Goal: Task Accomplishment & Management: Manage account settings

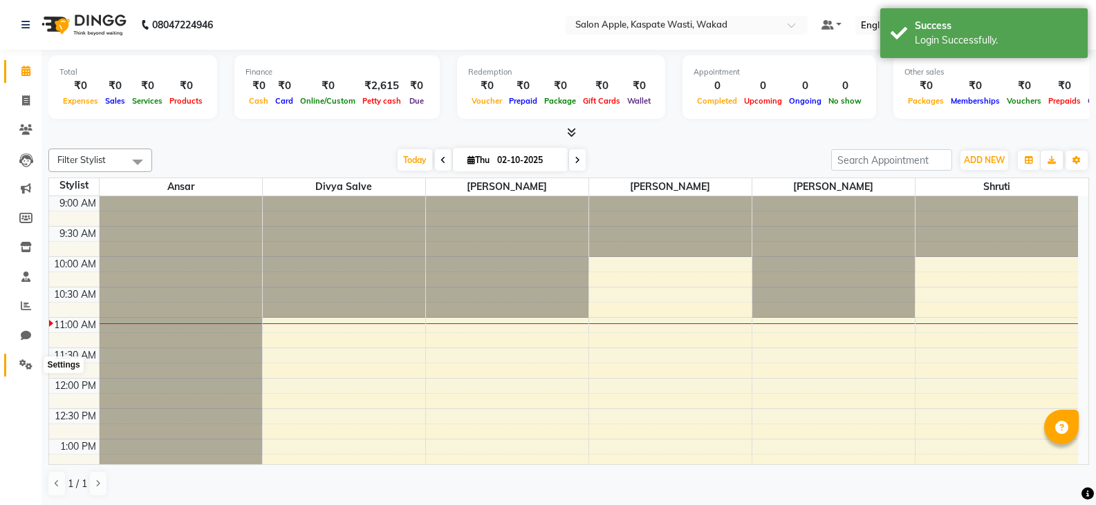
click at [21, 360] on icon at bounding box center [25, 364] width 13 height 10
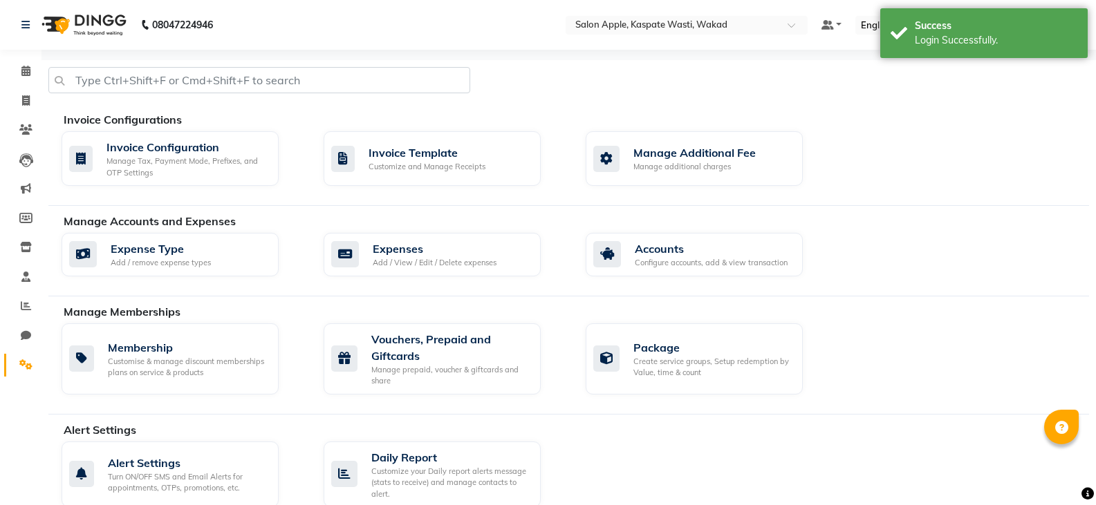
click at [936, 225] on div "Manage Accounts and Expenses" at bounding box center [581, 221] width 1035 height 17
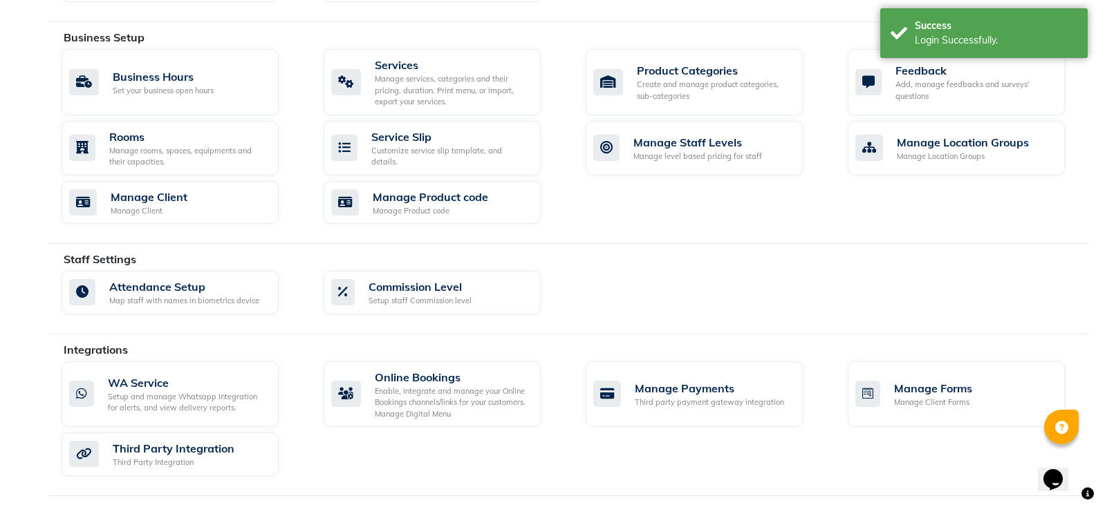
scroll to position [553, 0]
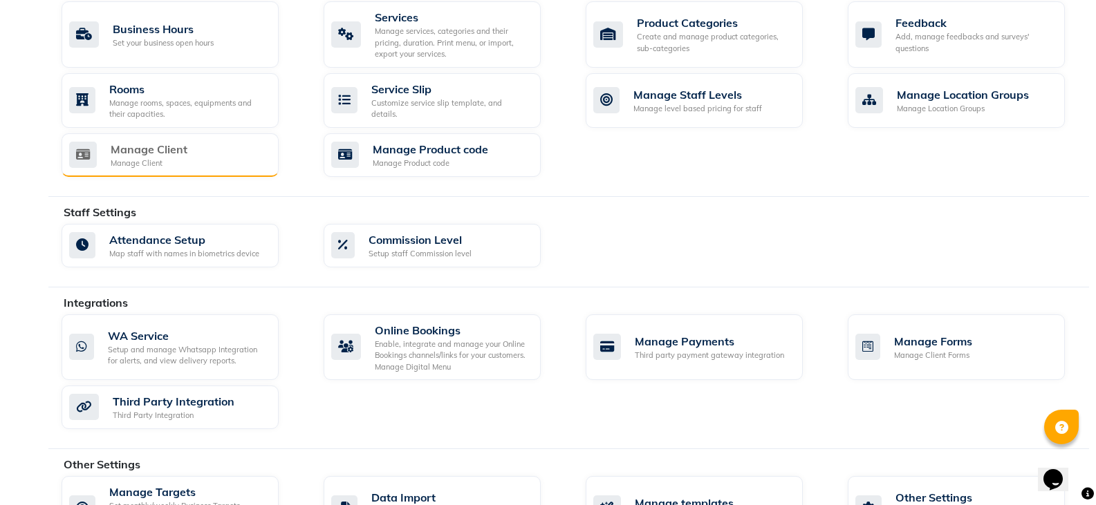
click at [138, 147] on div "Manage Client" at bounding box center [149, 149] width 77 height 17
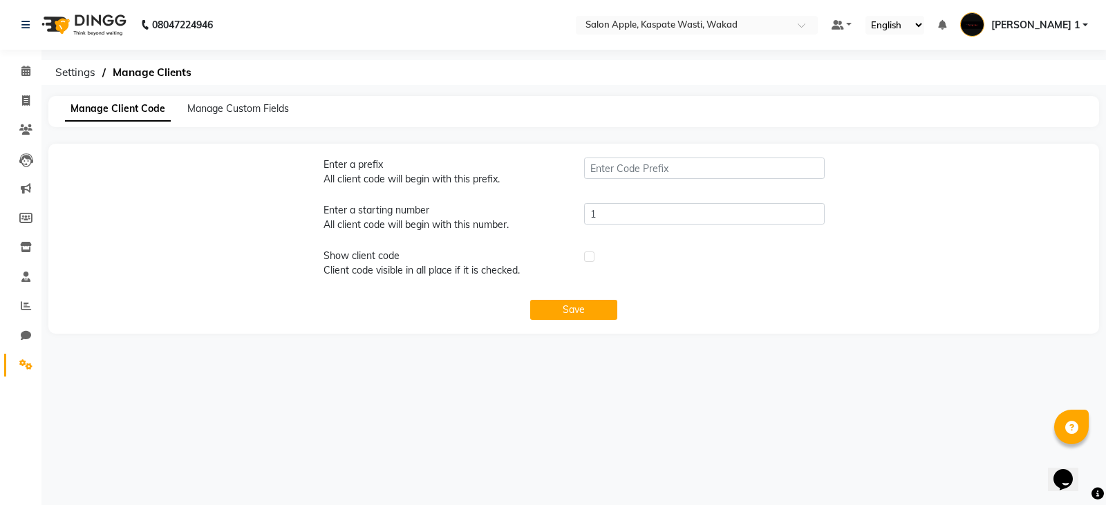
type input "SKA"
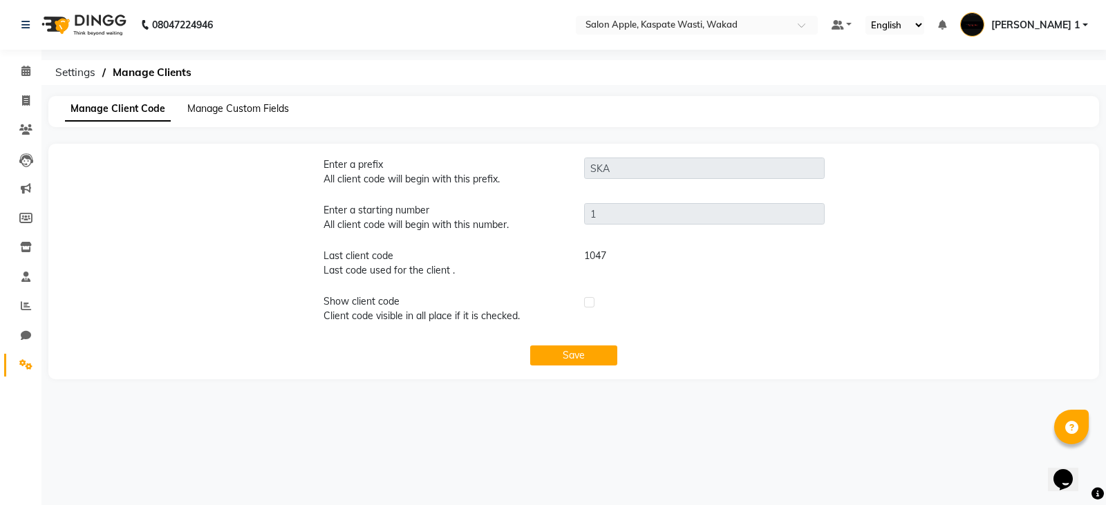
click at [254, 103] on span "Manage Custom Fields" at bounding box center [238, 108] width 102 height 12
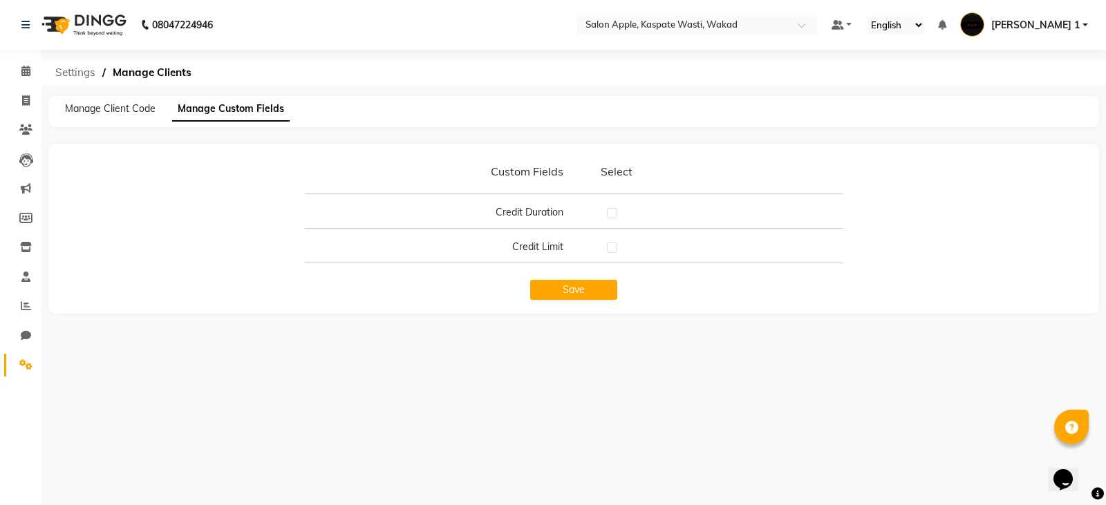
click at [80, 73] on span "Settings" at bounding box center [75, 72] width 54 height 25
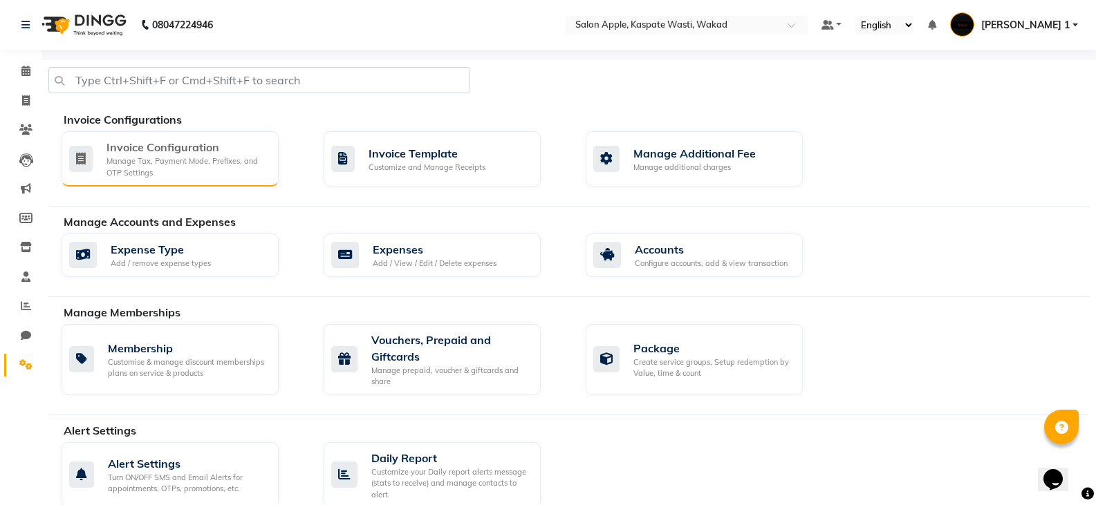
click at [170, 153] on div "Invoice Configuration" at bounding box center [186, 147] width 161 height 17
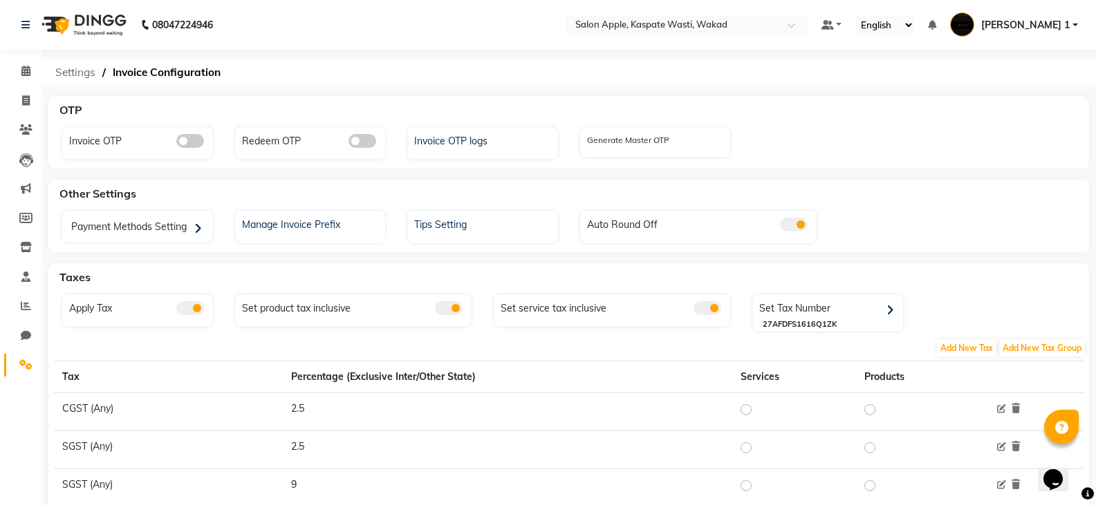
click at [77, 73] on span "Settings" at bounding box center [75, 72] width 54 height 25
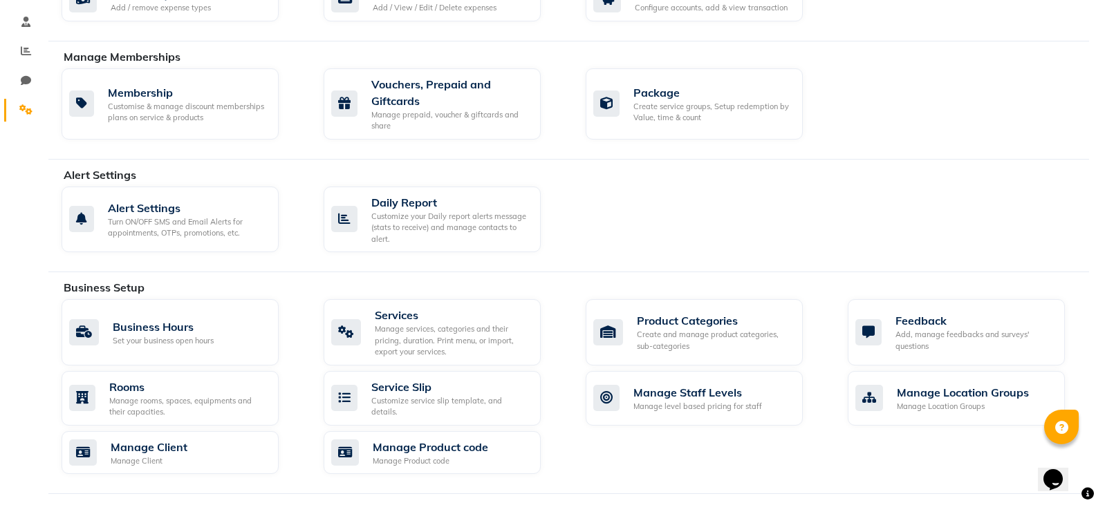
scroll to position [276, 0]
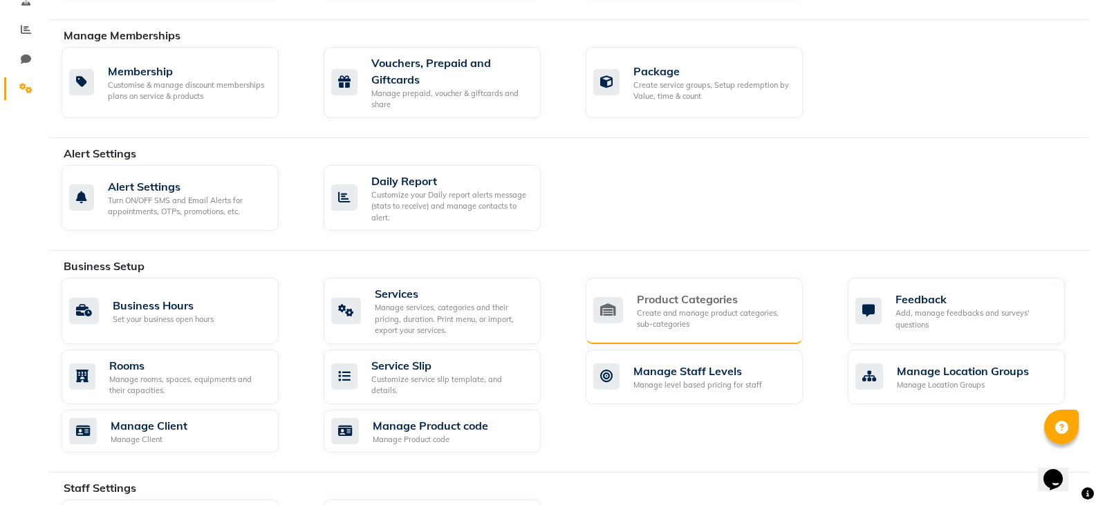
click at [659, 301] on div "Product Categories" at bounding box center [714, 299] width 155 height 17
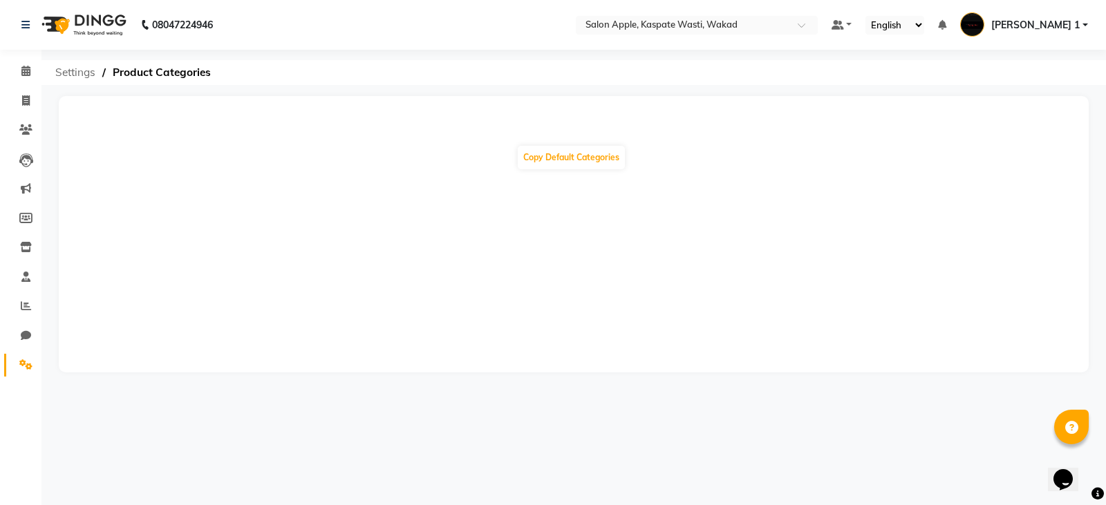
click at [86, 75] on span "Settings" at bounding box center [75, 72] width 54 height 25
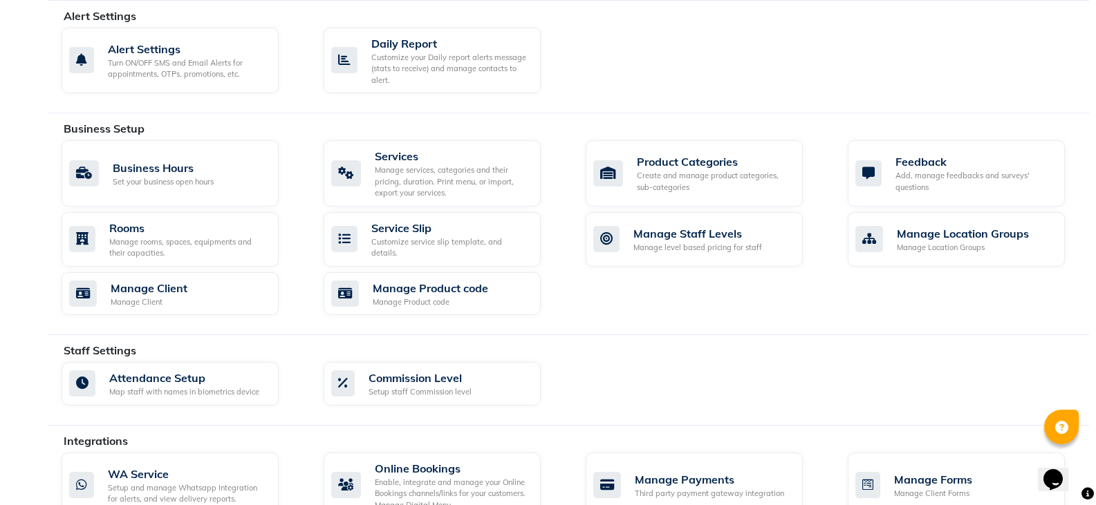
scroll to position [415, 0]
click at [216, 299] on div "Manage Client Manage Client" at bounding box center [168, 293] width 198 height 28
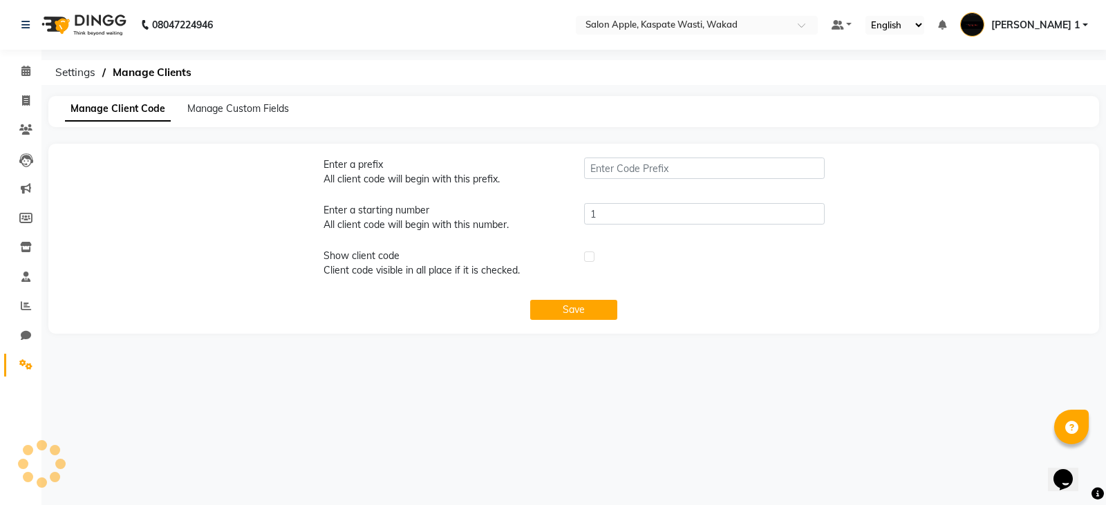
type input "SKA"
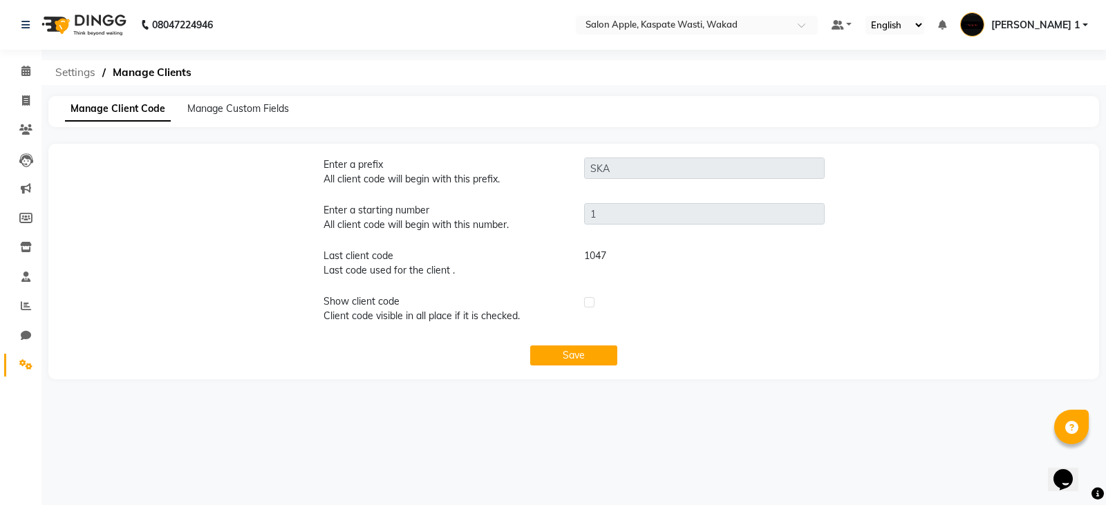
click at [84, 69] on span "Settings" at bounding box center [75, 72] width 54 height 25
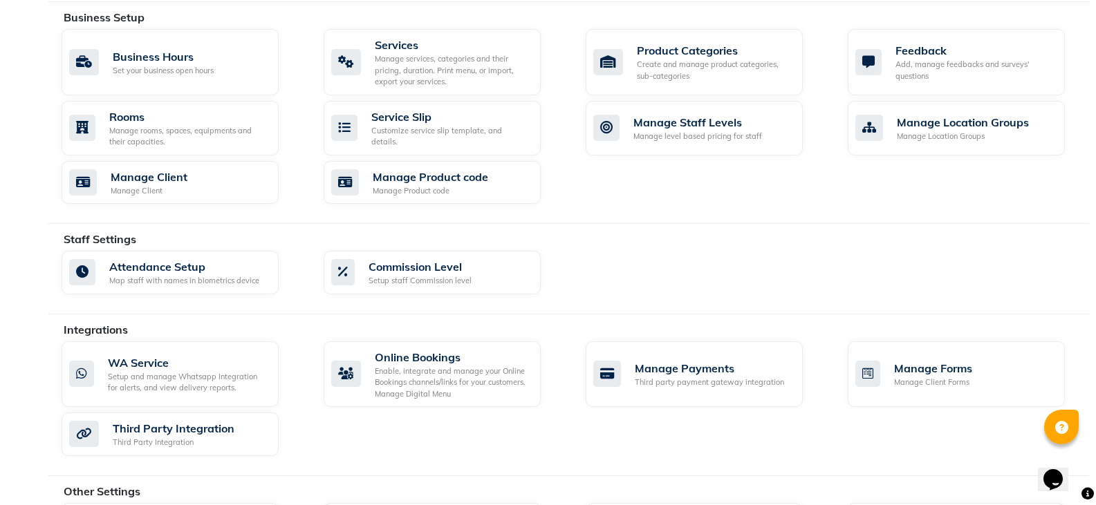
scroll to position [553, 0]
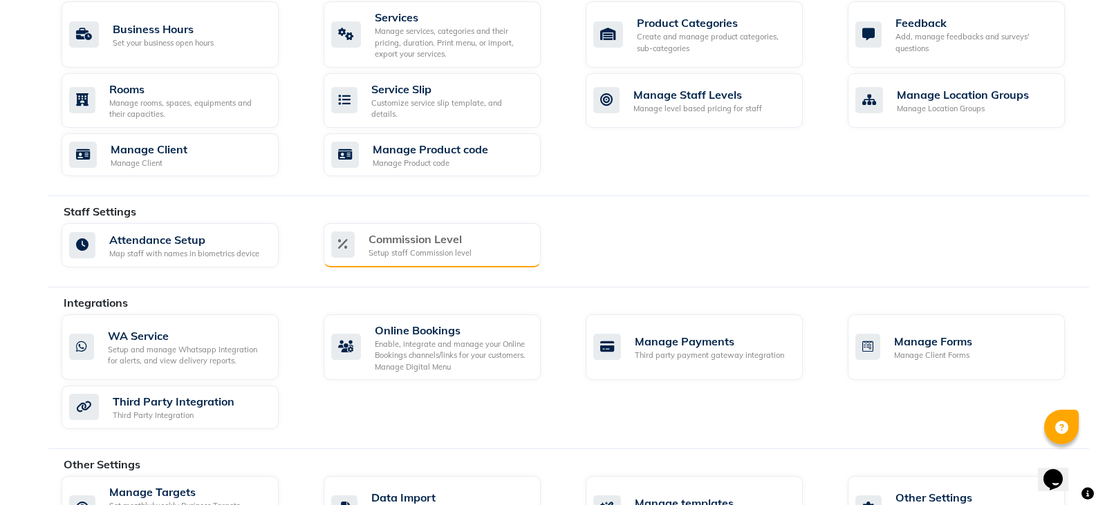
click at [433, 256] on div "Setup staff Commission level" at bounding box center [419, 253] width 103 height 12
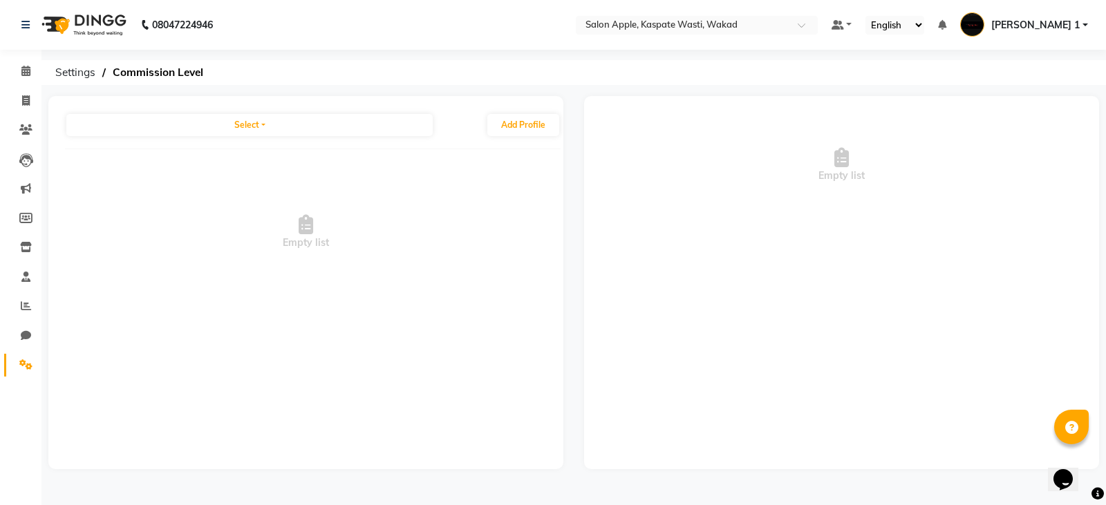
click at [384, 113] on div "Select" at bounding box center [248, 125] width 366 height 25
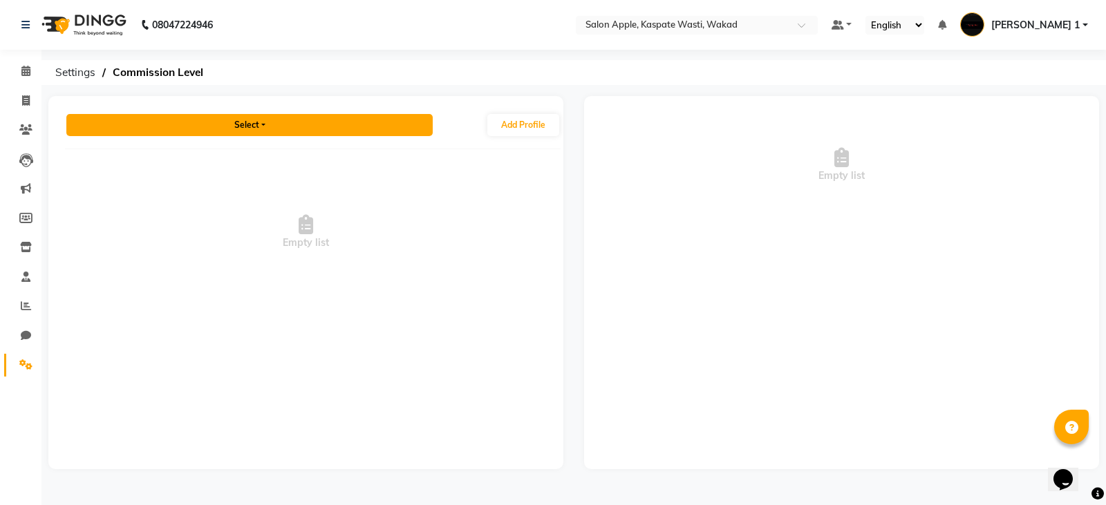
click at [363, 118] on button "Select" at bounding box center [249, 125] width 366 height 22
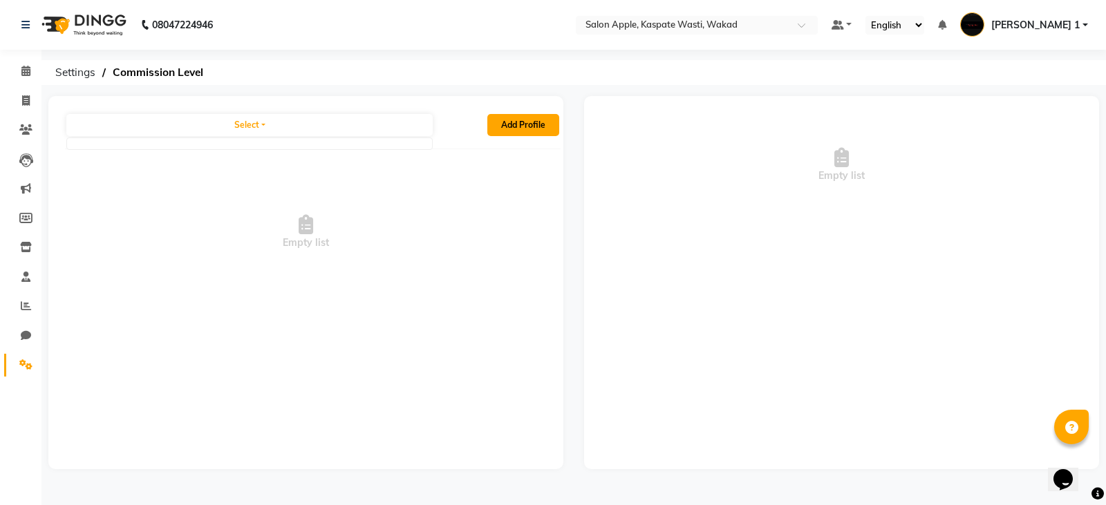
click at [521, 123] on button "Add Profile" at bounding box center [523, 125] width 72 height 22
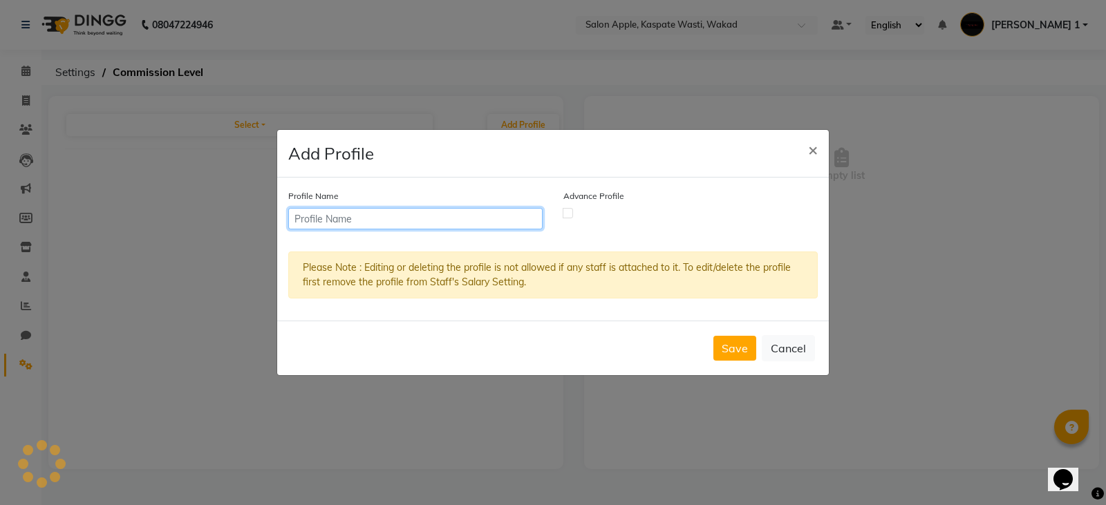
click at [471, 224] on input "text" at bounding box center [415, 218] width 254 height 21
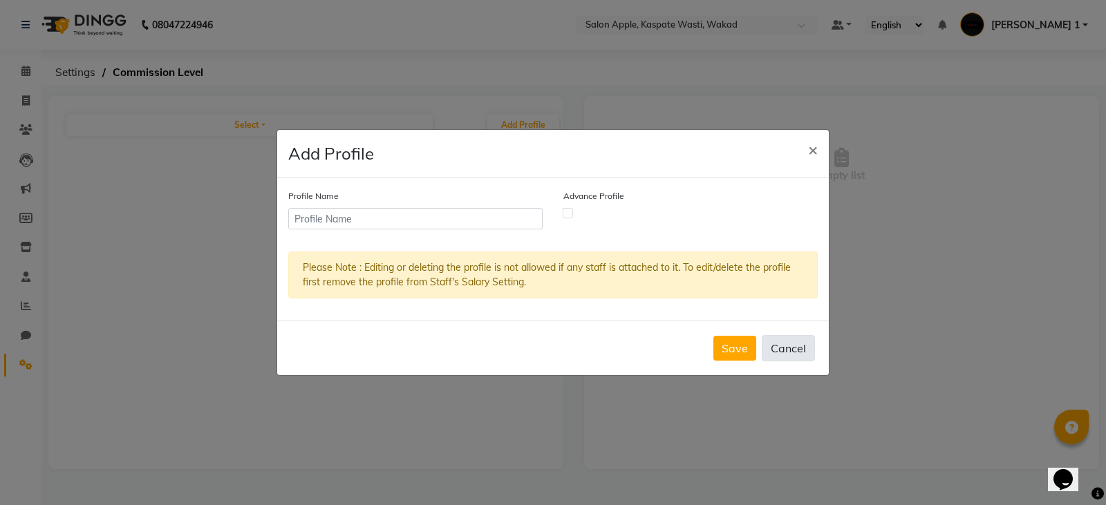
click at [790, 341] on button "Cancel" at bounding box center [788, 348] width 53 height 26
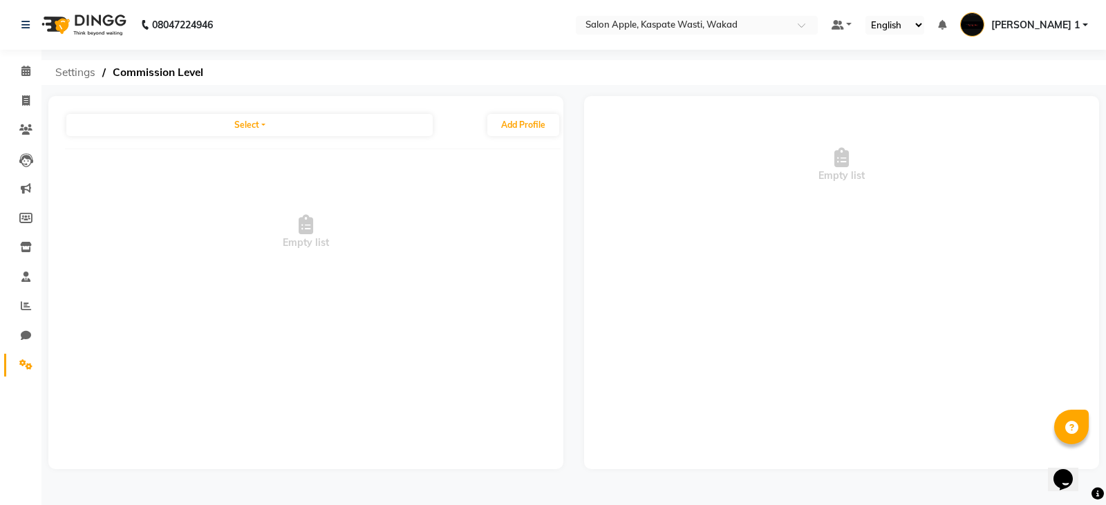
click at [78, 69] on span "Settings" at bounding box center [75, 72] width 54 height 25
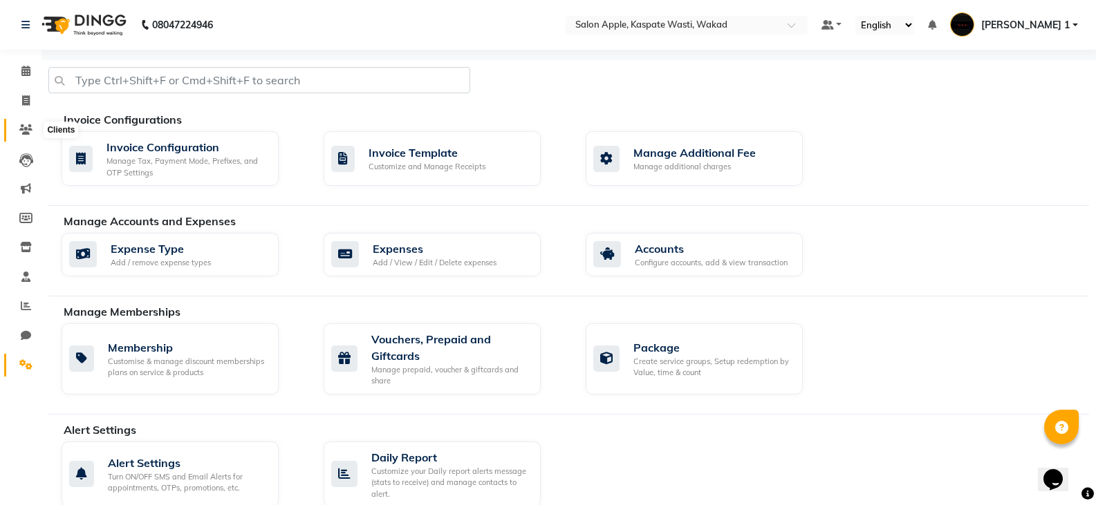
click at [19, 126] on icon at bounding box center [25, 129] width 13 height 10
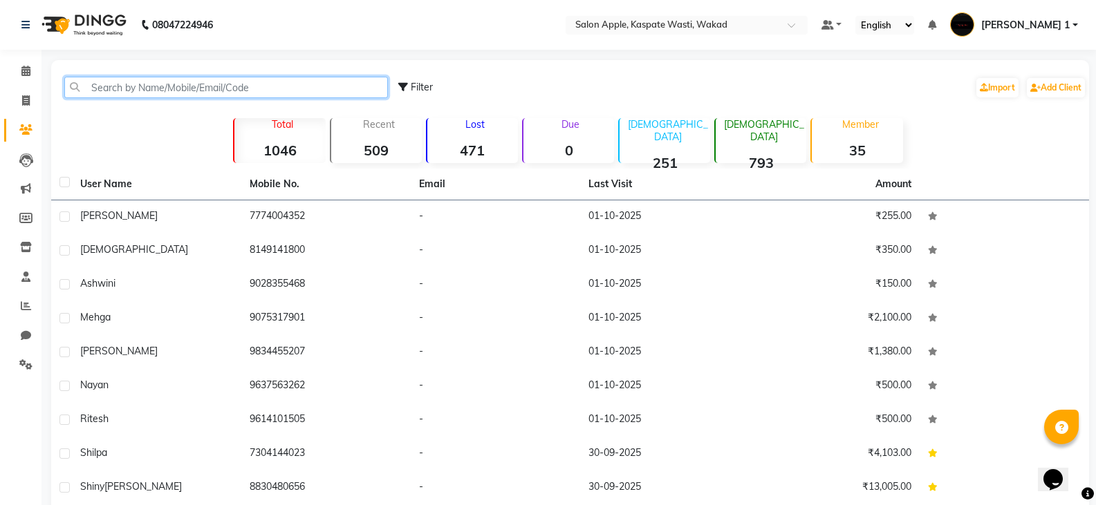
click at [148, 86] on input "text" at bounding box center [225, 87] width 323 height 21
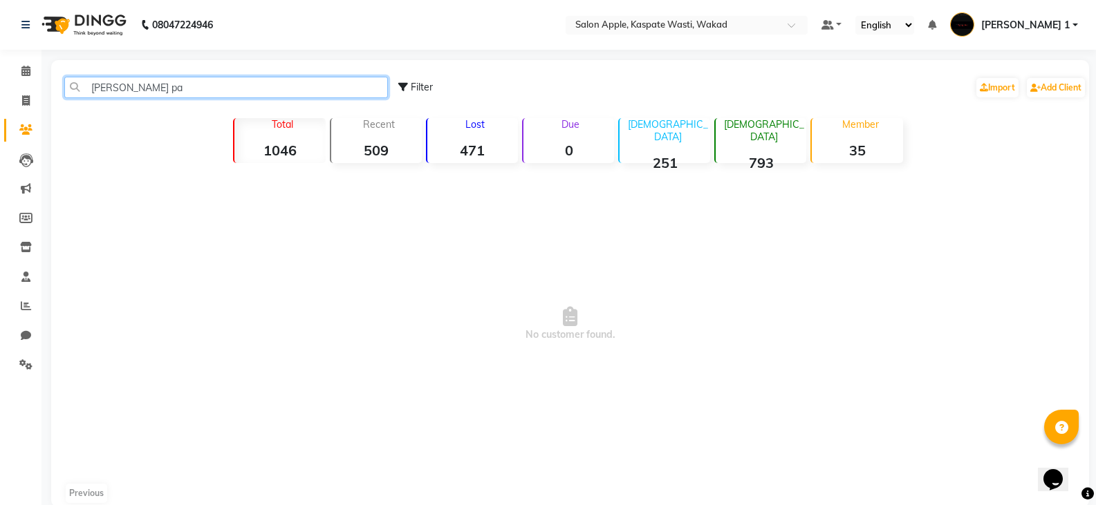
click at [148, 86] on input "shivangi pa" at bounding box center [225, 87] width 323 height 21
type input "shivangi pa"
click at [694, 22] on input "text" at bounding box center [672, 26] width 200 height 14
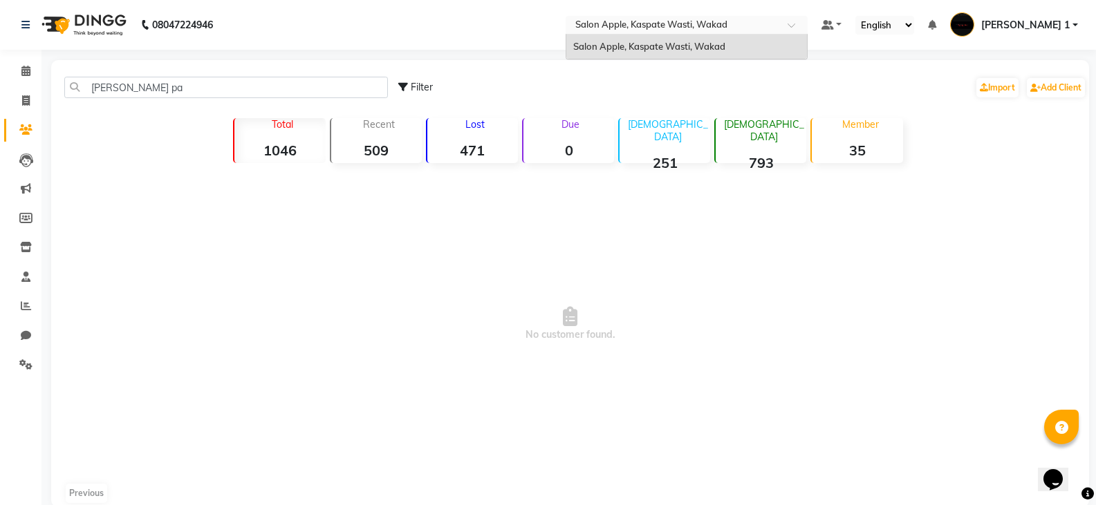
click at [694, 22] on input "text" at bounding box center [672, 26] width 200 height 14
click at [771, 196] on span "No customer found." at bounding box center [570, 324] width 1038 height 311
click at [276, 152] on strong "1046" at bounding box center [279, 150] width 91 height 17
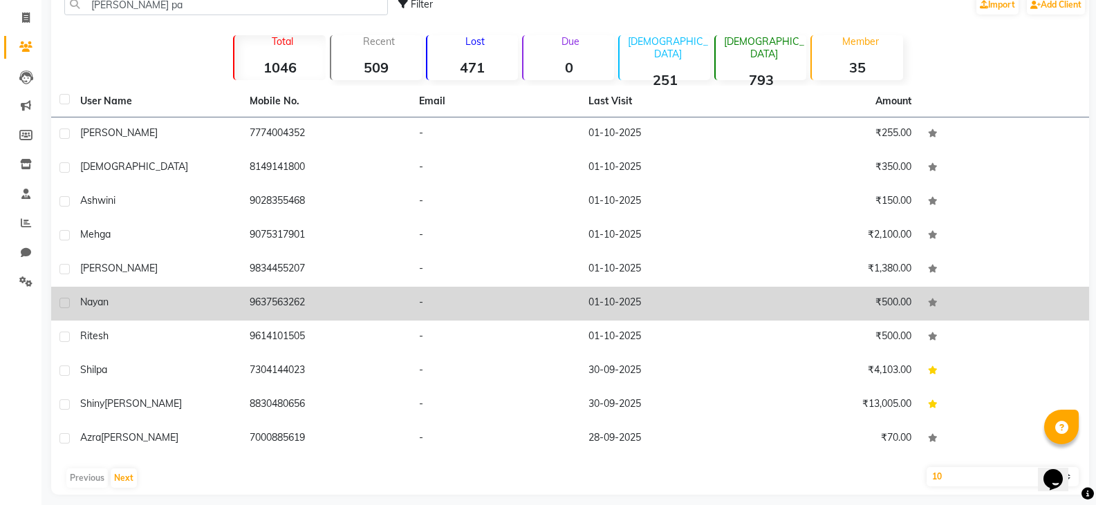
scroll to position [93, 0]
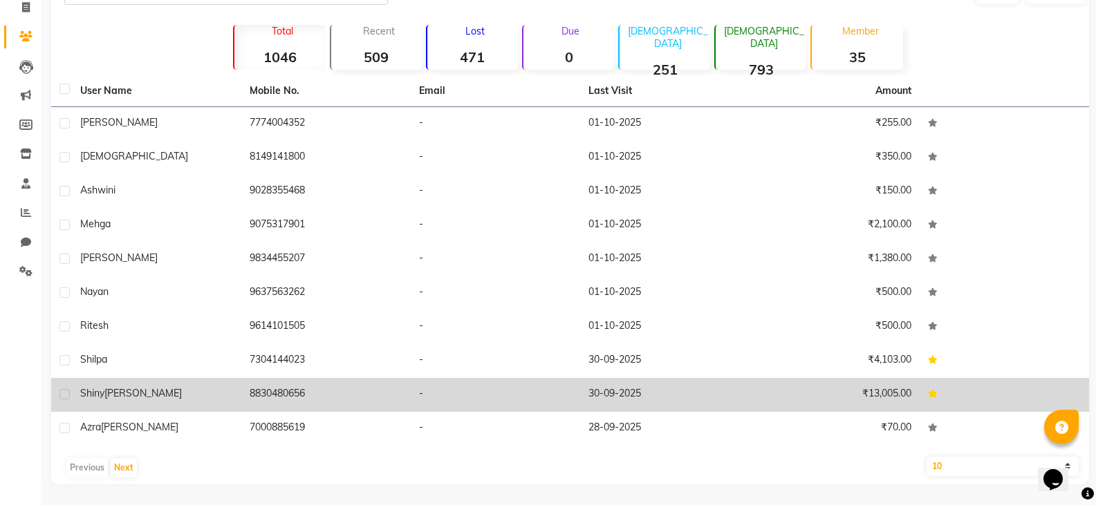
click at [563, 400] on td "-" at bounding box center [495, 395] width 169 height 34
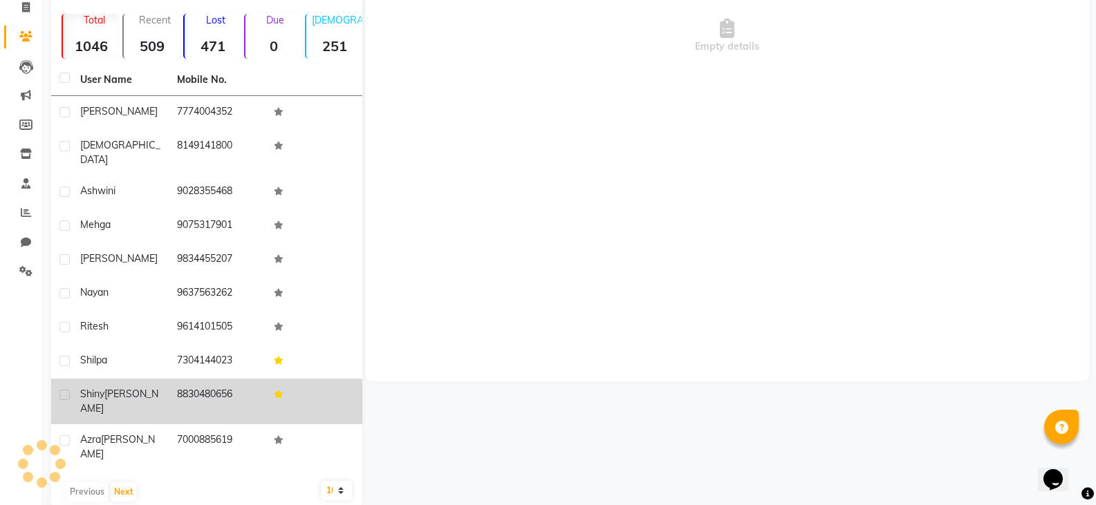
scroll to position [82, 0]
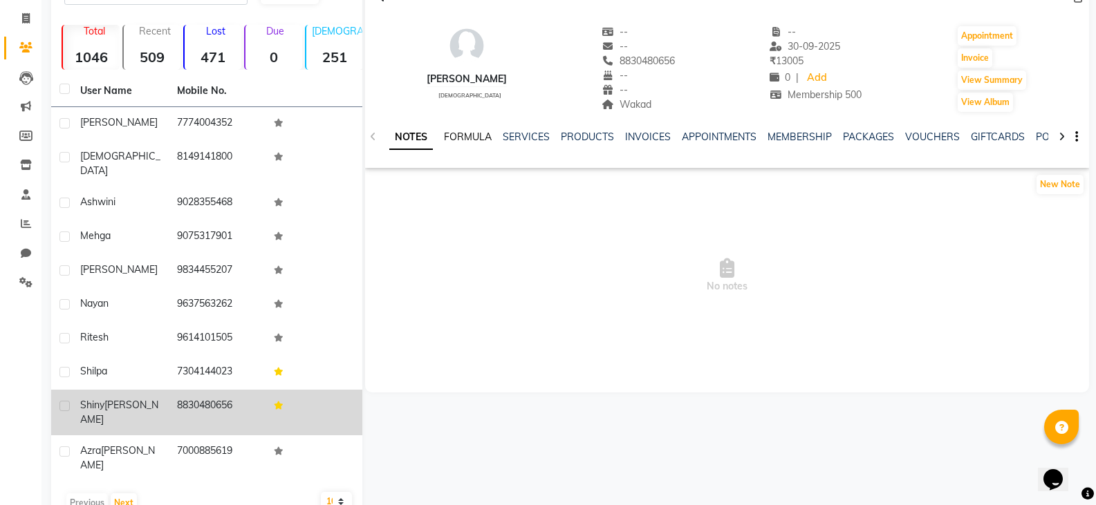
click at [469, 140] on link "FORMULA" at bounding box center [468, 137] width 48 height 12
click at [514, 135] on link "SERVICES" at bounding box center [524, 137] width 47 height 12
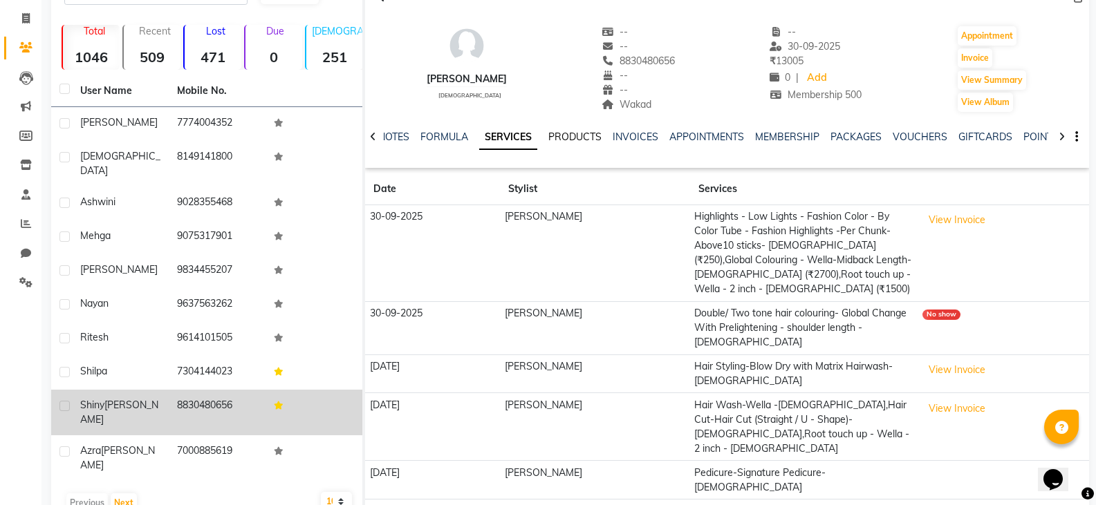
click at [586, 137] on link "PRODUCTS" at bounding box center [574, 137] width 53 height 12
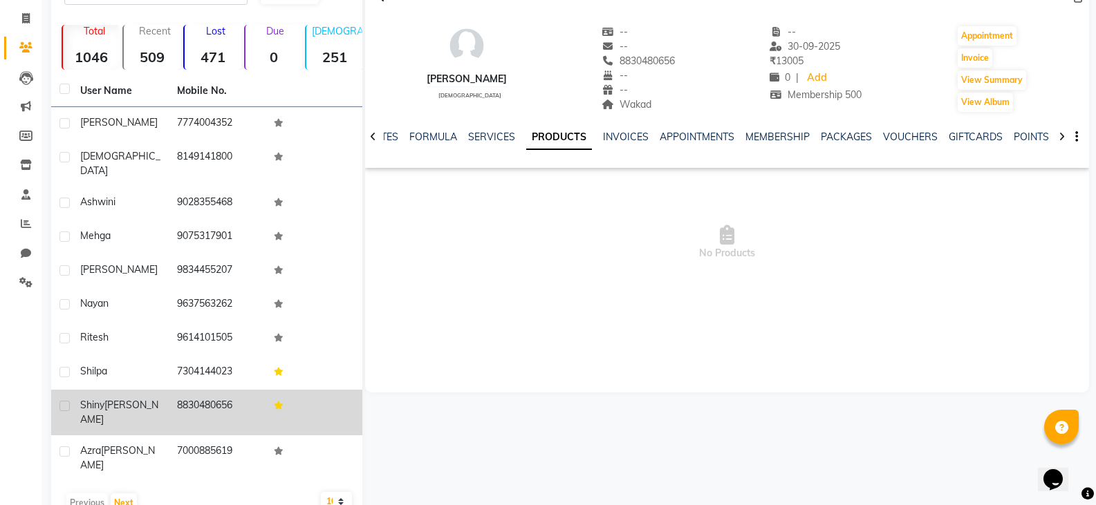
click at [615, 129] on div "NOTES FORMULA SERVICES PRODUCTS INVOICES APPOINTMENTS MEMBERSHIP PACKAGES VOUCH…" at bounding box center [727, 137] width 724 height 48
click at [620, 131] on link "INVOICES" at bounding box center [626, 137] width 46 height 12
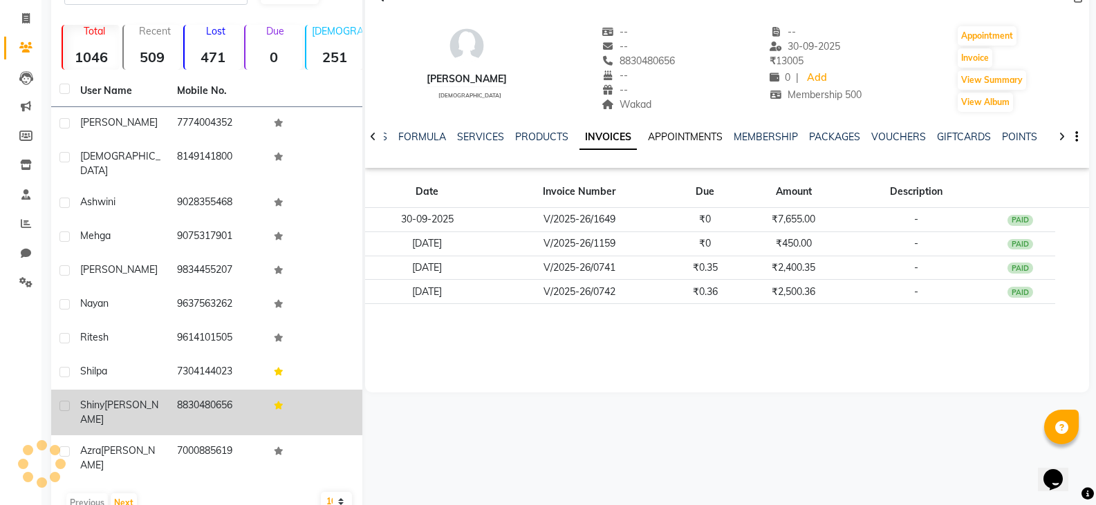
click at [689, 137] on link "APPOINTMENTS" at bounding box center [685, 137] width 75 height 12
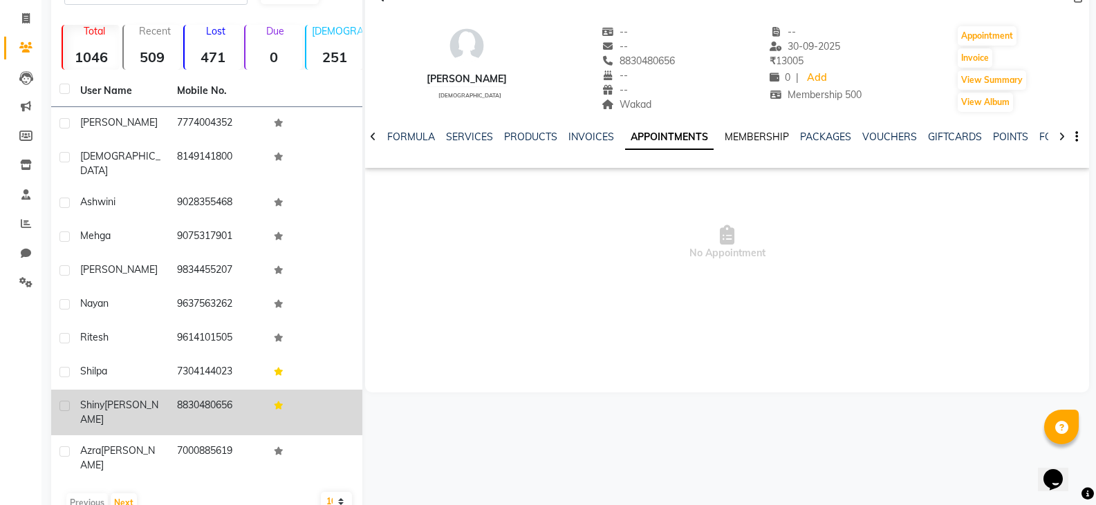
click at [747, 135] on link "MEMBERSHIP" at bounding box center [756, 137] width 64 height 12
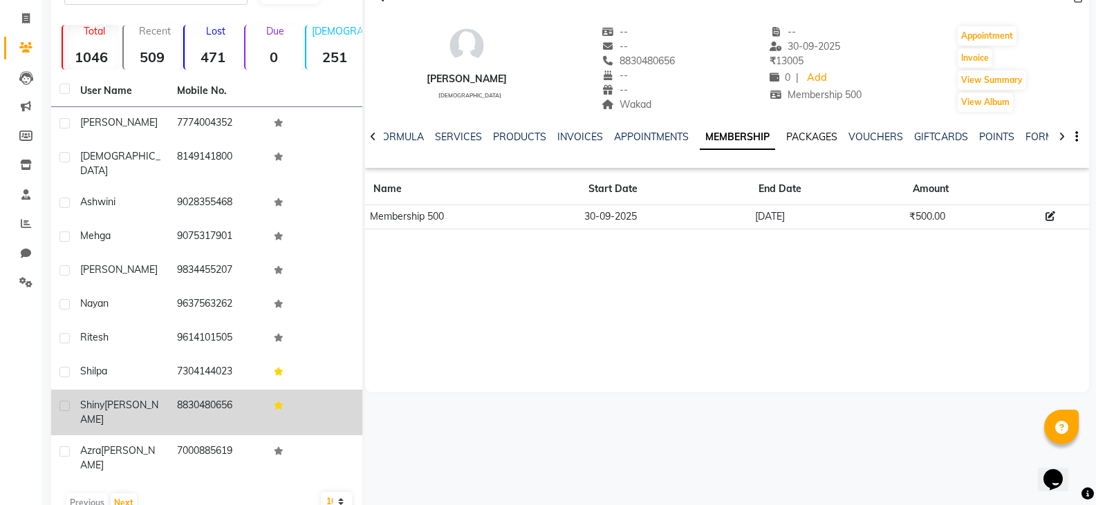
click at [810, 135] on link "PACKAGES" at bounding box center [811, 137] width 51 height 12
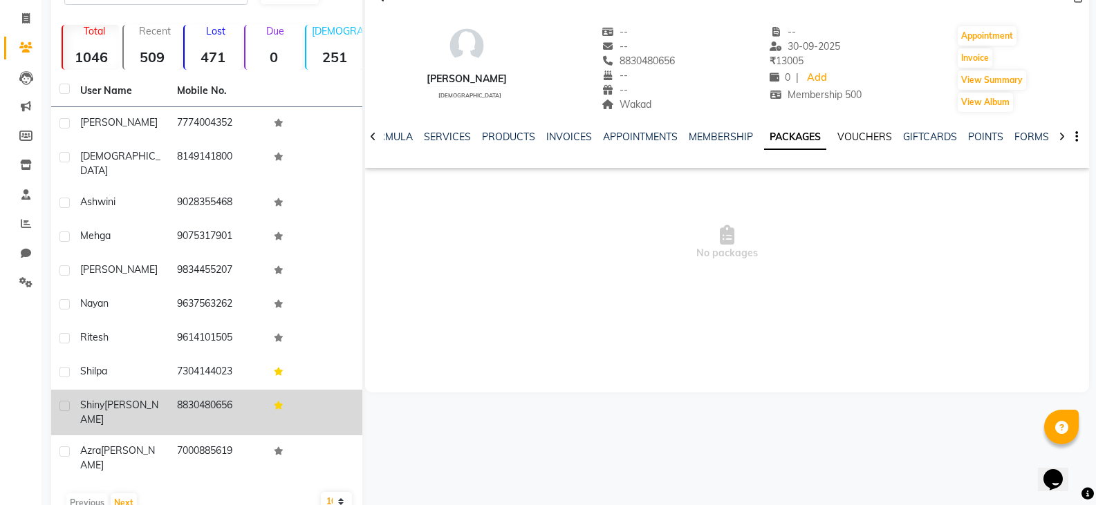
click at [850, 133] on link "VOUCHERS" at bounding box center [864, 137] width 55 height 12
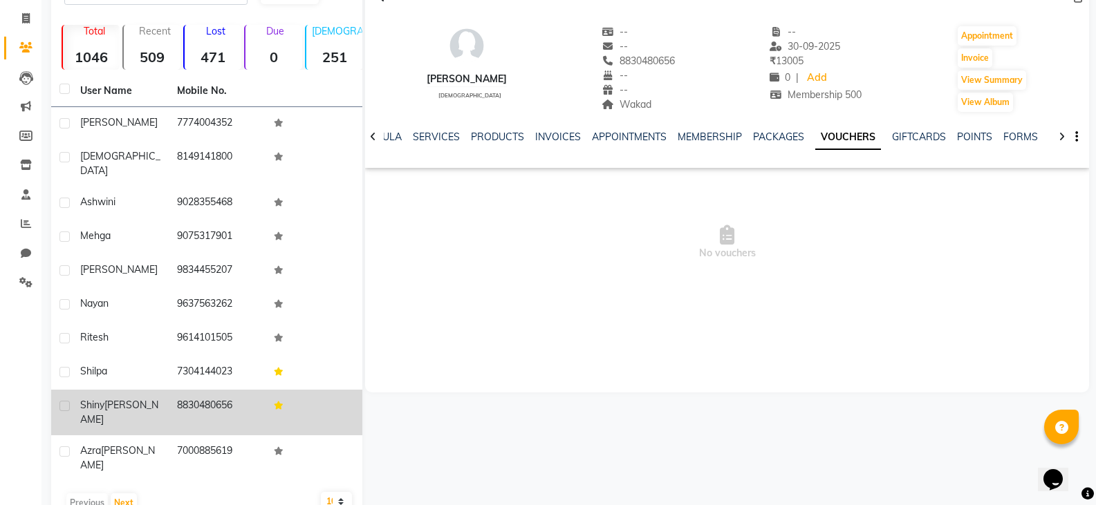
click at [905, 130] on div "GIFTCARDS" at bounding box center [919, 137] width 54 height 15
click at [961, 138] on link "POINTS" at bounding box center [974, 137] width 35 height 12
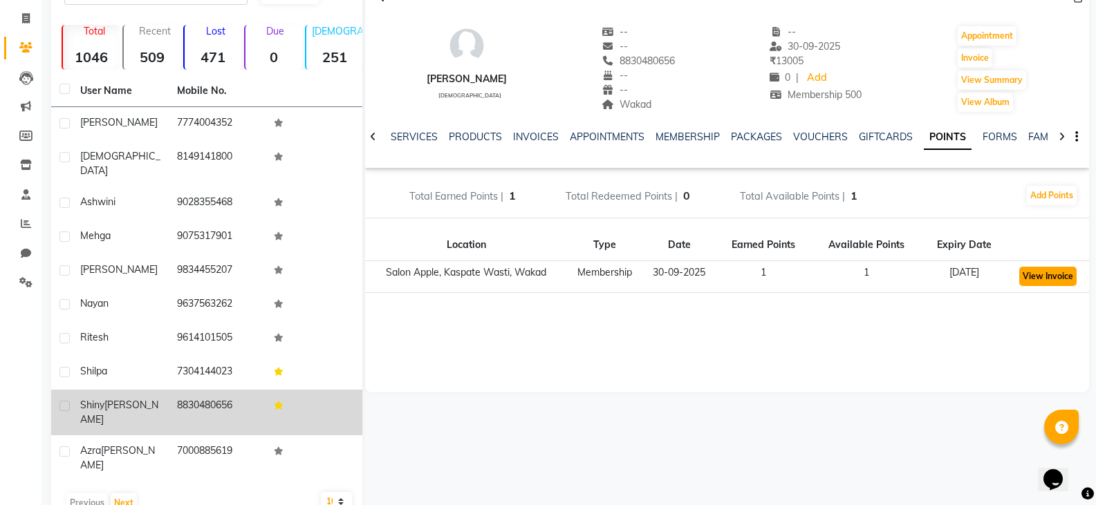
click at [1051, 278] on button "View Invoice" at bounding box center [1047, 276] width 57 height 19
click at [1058, 198] on button "Add Points" at bounding box center [1051, 195] width 50 height 19
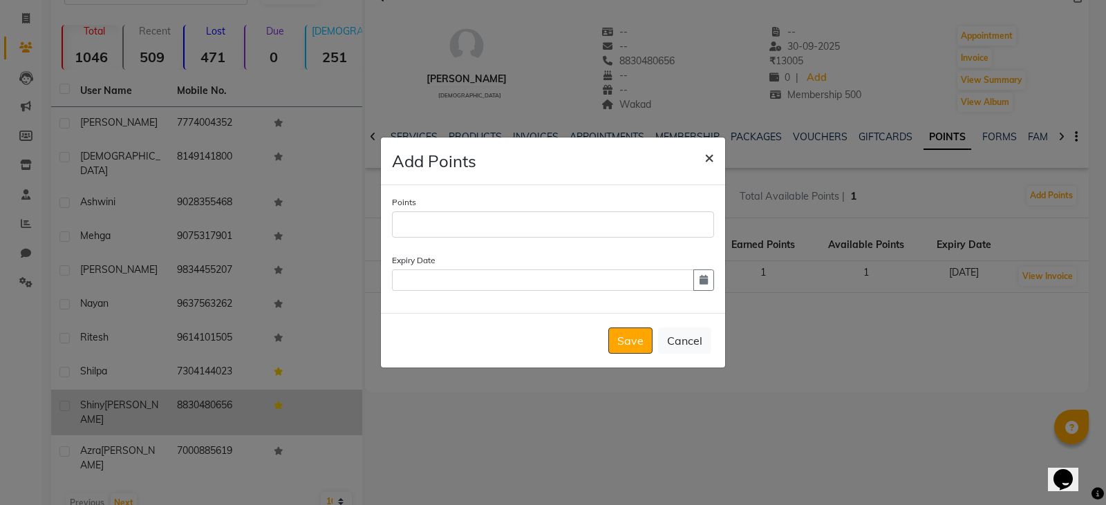
click at [706, 153] on span "×" at bounding box center [709, 157] width 10 height 21
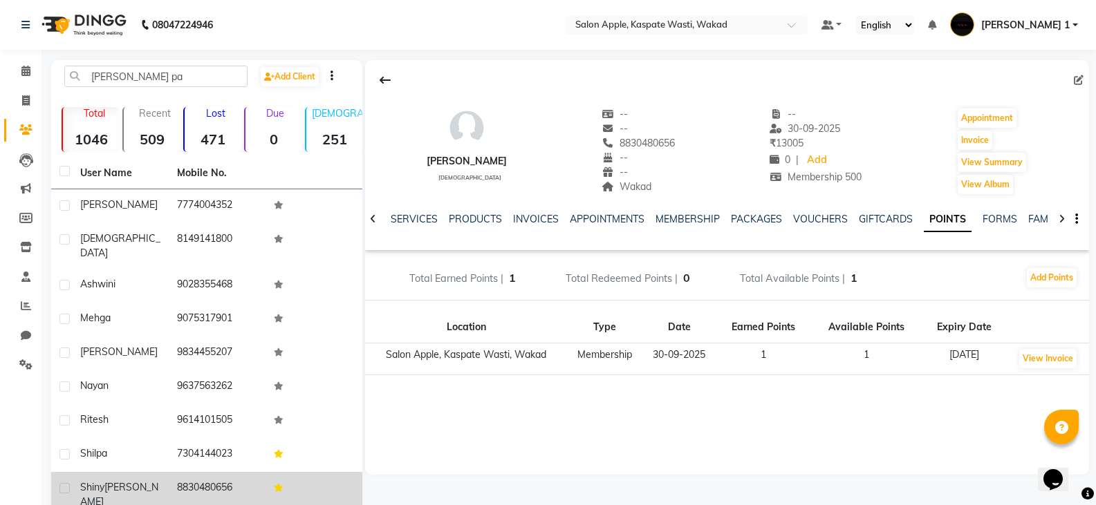
click at [1039, 23] on span "[PERSON_NAME] 1" at bounding box center [1025, 25] width 88 height 15
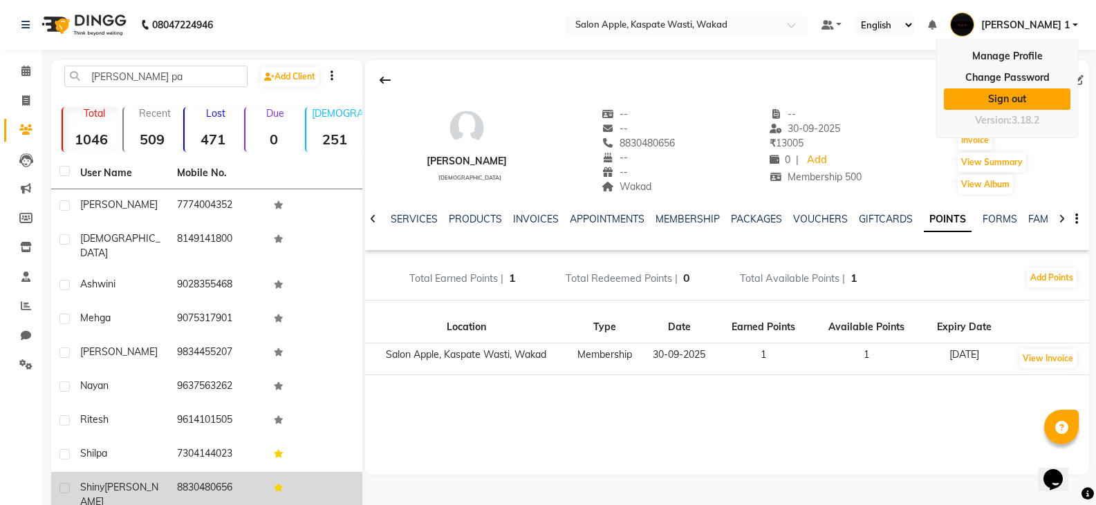
click at [1012, 101] on link "Sign out" at bounding box center [1007, 98] width 126 height 21
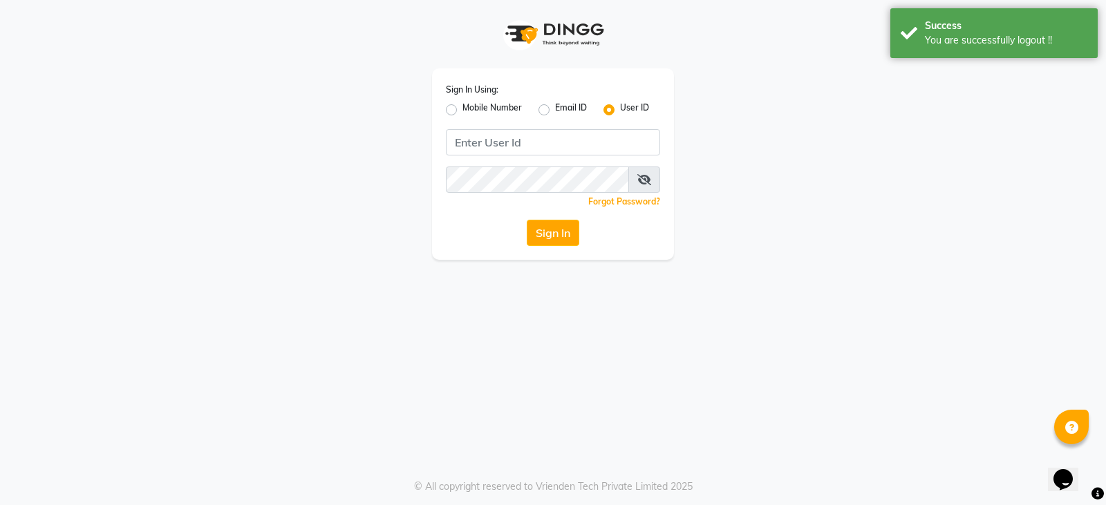
click at [462, 109] on label "Mobile Number" at bounding box center [491, 110] width 59 height 17
click at [462, 109] on input "Mobile Number" at bounding box center [466, 106] width 9 height 9
radio input "true"
radio input "false"
click at [548, 140] on input "Username" at bounding box center [576, 142] width 168 height 26
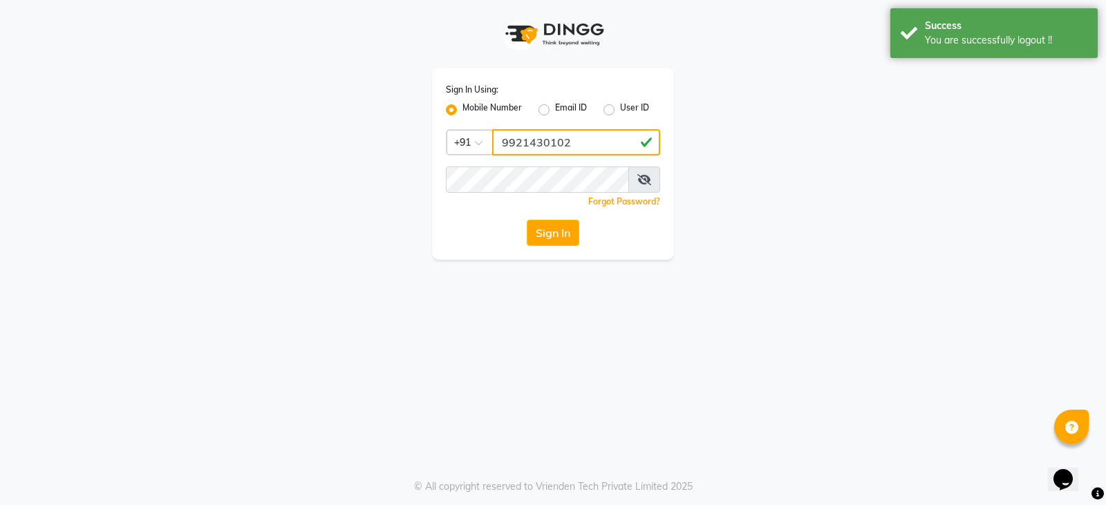
type input "9921430102"
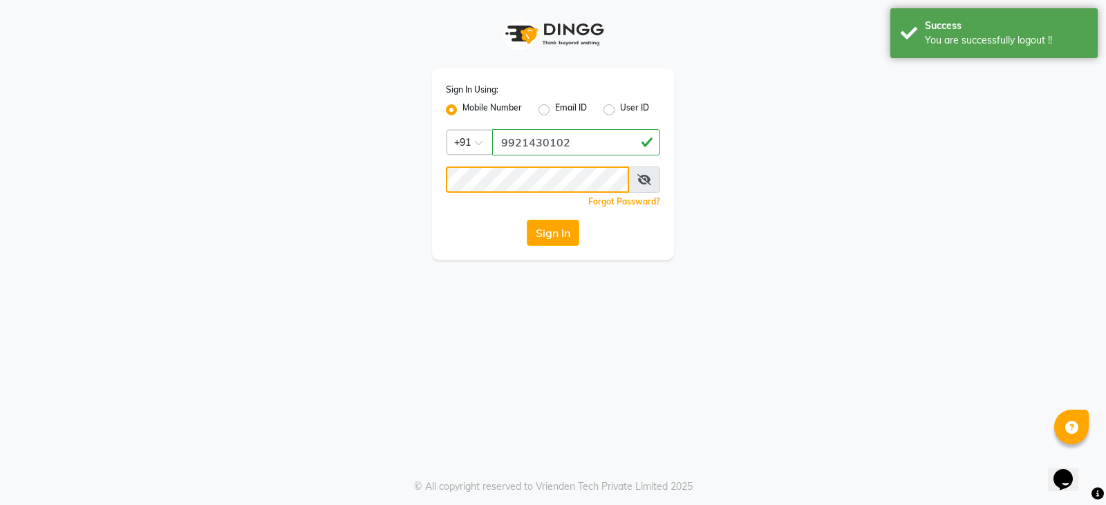
click at [527, 220] on button "Sign In" at bounding box center [553, 233] width 53 height 26
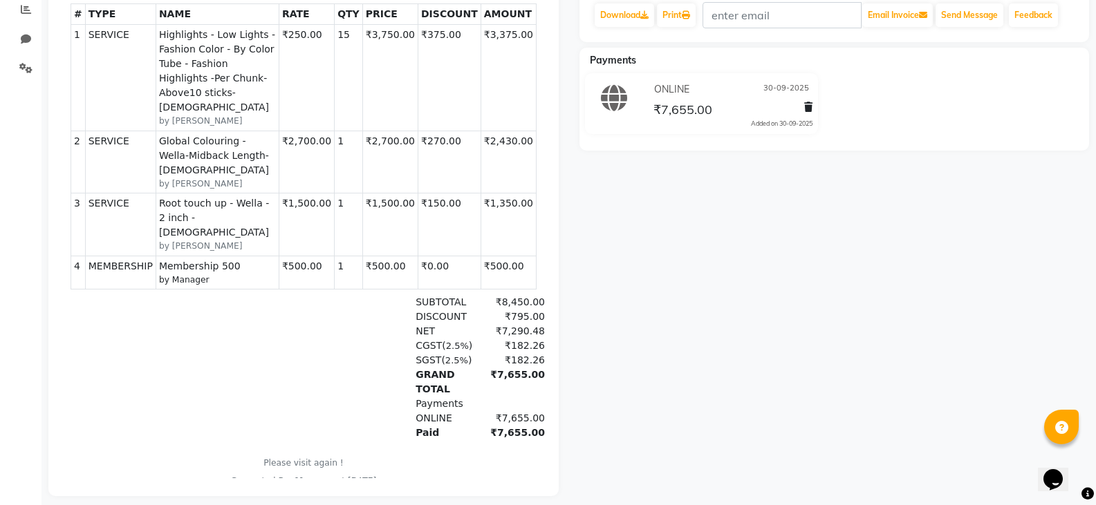
scroll to position [319, 0]
